Goal: Navigation & Orientation: Go to known website

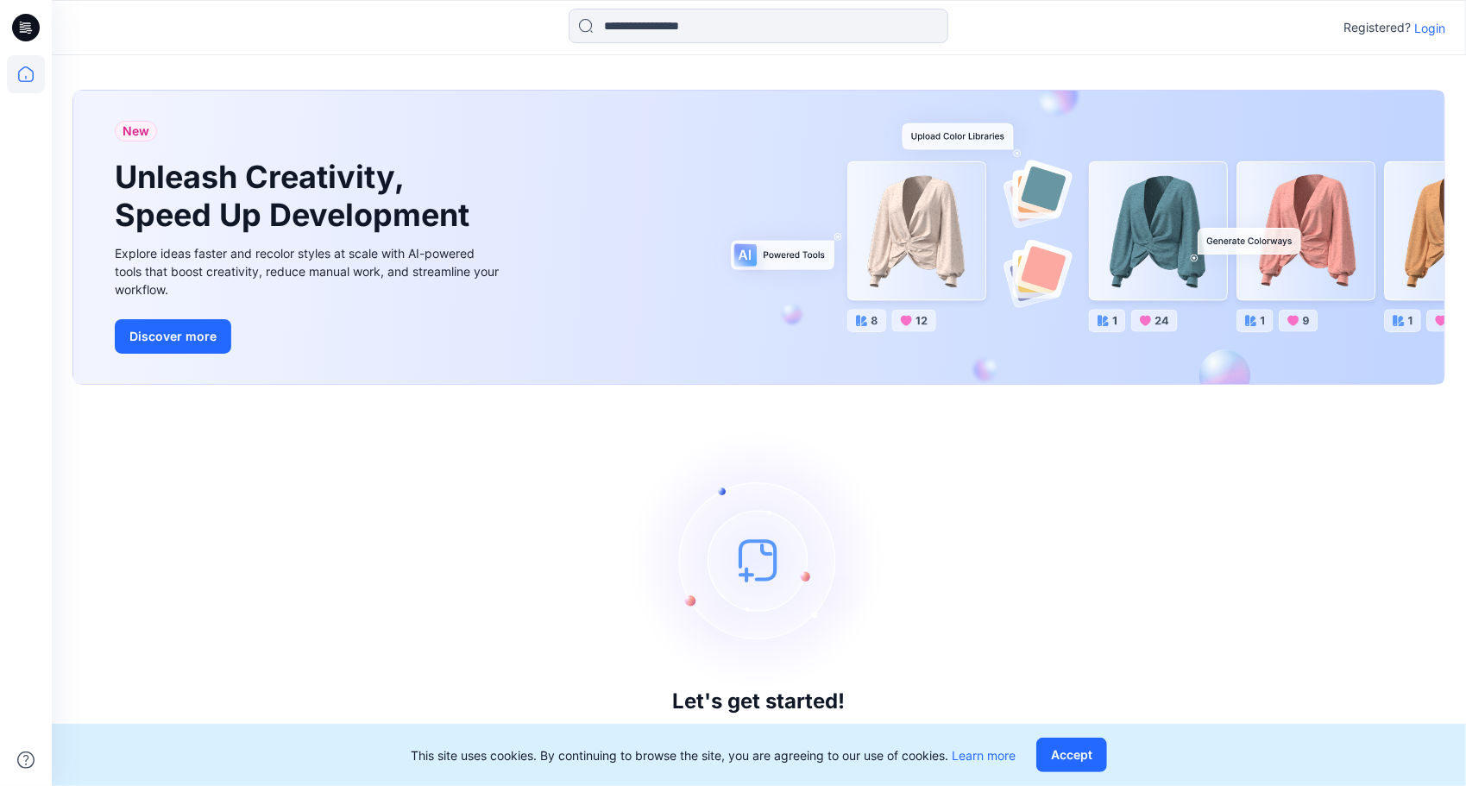
click at [1426, 24] on p "Login" at bounding box center [1430, 28] width 31 height 18
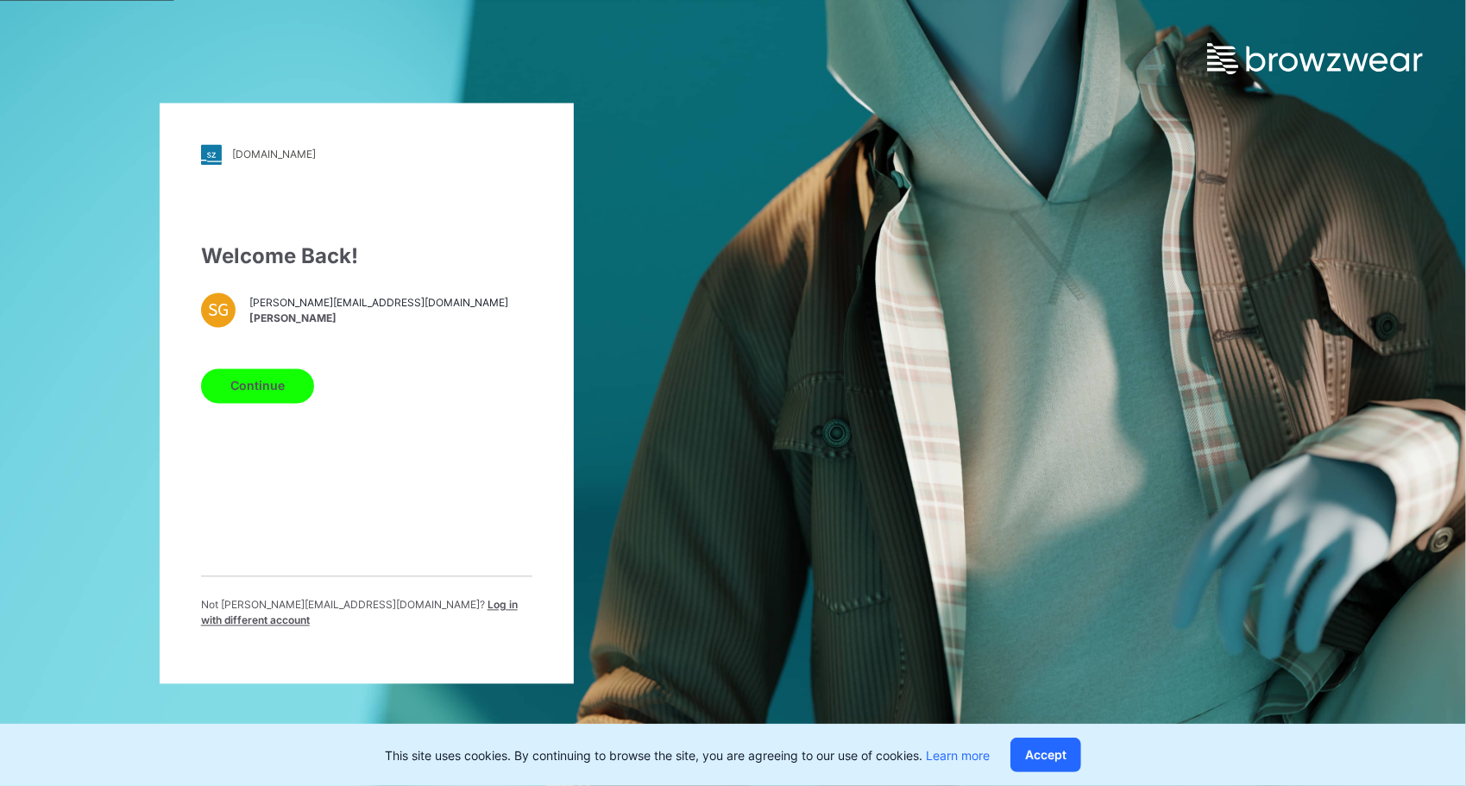
click at [245, 403] on button "Continue" at bounding box center [257, 386] width 113 height 35
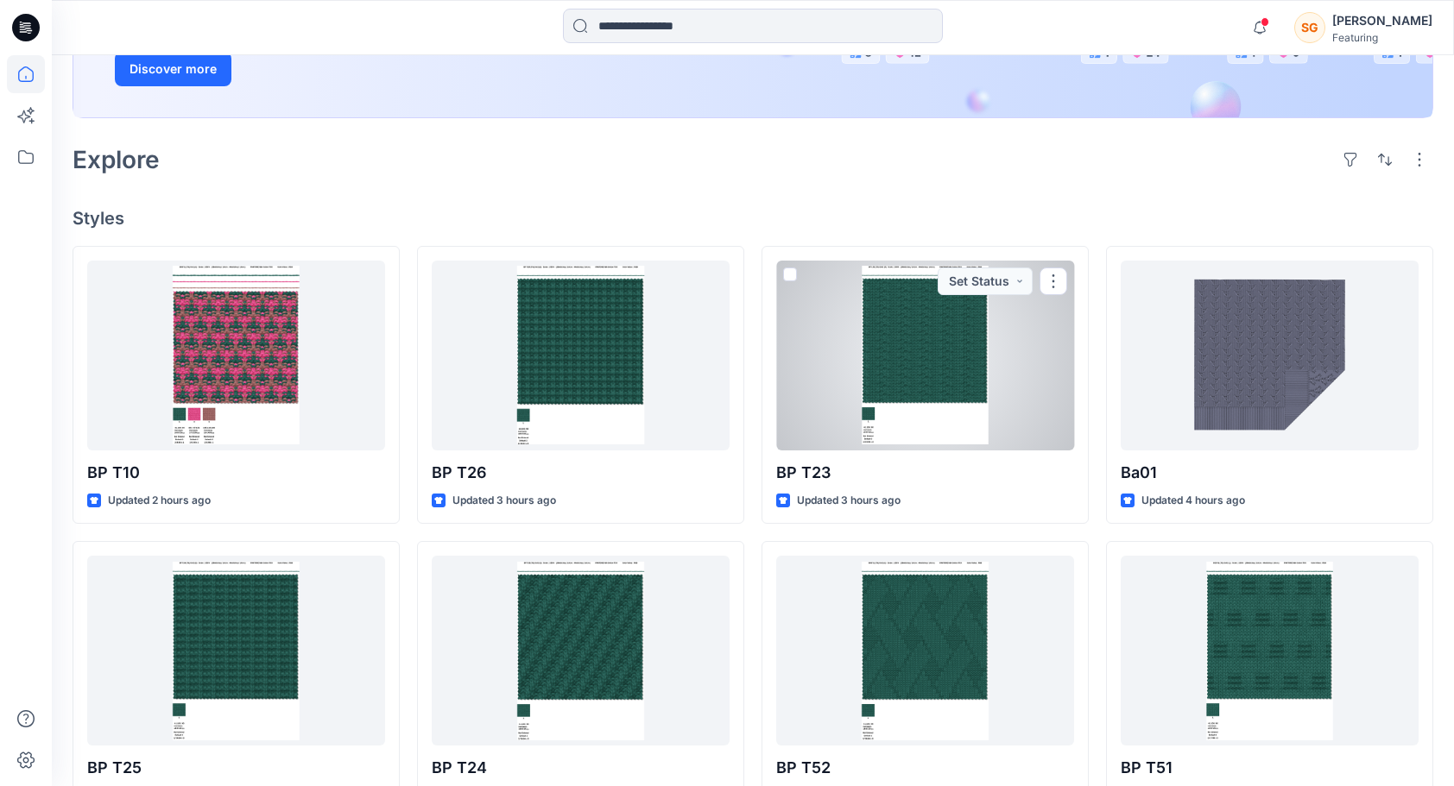
scroll to position [325, 0]
